Goal: Transaction & Acquisition: Purchase product/service

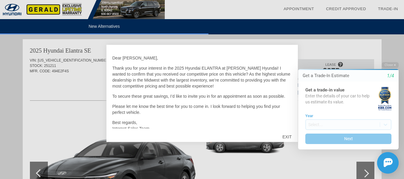
click at [291, 123] on div "Close Get a Trade-In Estimate 1/4 Get a trade-in value Enter the details of you…" at bounding box center [345, 118] width 108 height 112
click at [395, 63] on icon "button" at bounding box center [395, 64] width 2 height 3
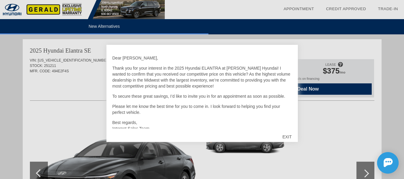
scroll to position [19, 0]
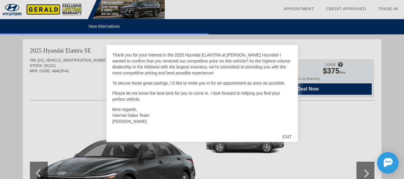
click at [288, 137] on div "EXIT" at bounding box center [287, 137] width 21 height 18
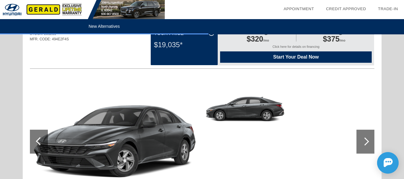
scroll to position [82, 0]
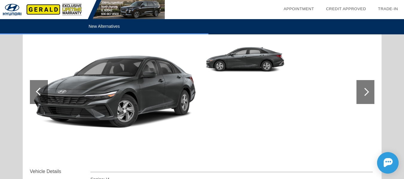
click at [370, 92] on div at bounding box center [366, 92] width 18 height 24
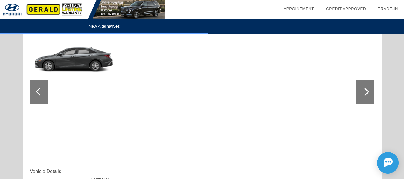
click at [370, 92] on div at bounding box center [366, 92] width 18 height 24
click at [362, 92] on div at bounding box center [365, 92] width 8 height 8
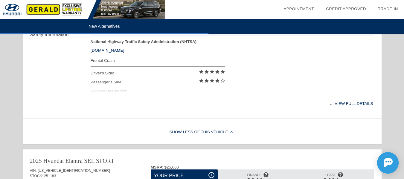
scroll to position [257, 0]
click at [348, 105] on div "View full details" at bounding box center [232, 103] width 283 height 15
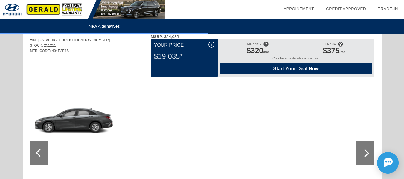
scroll to position [0, 0]
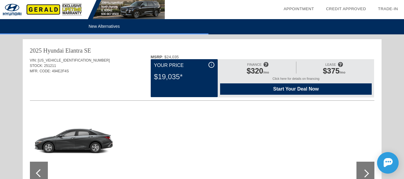
click at [283, 79] on div "Click here for details on financing" at bounding box center [296, 80] width 152 height 7
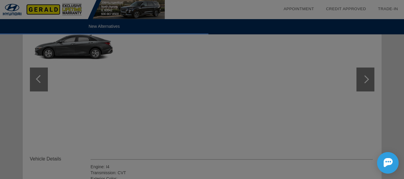
scroll to position [95, 0]
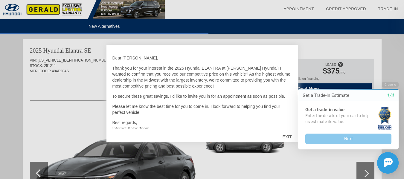
click at [287, 77] on html "Welcome! Get a Trade-In Estimate 1/4 Get a trade-in value Enter the details of …" at bounding box center [345, 77] width 119 height 0
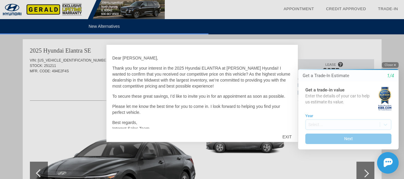
click at [389, 65] on button "Close" at bounding box center [390, 65] width 17 height 6
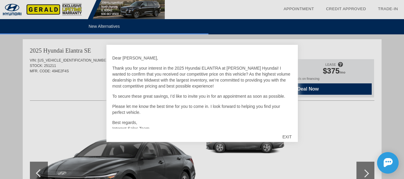
click at [286, 137] on div "EXIT" at bounding box center [287, 137] width 21 height 18
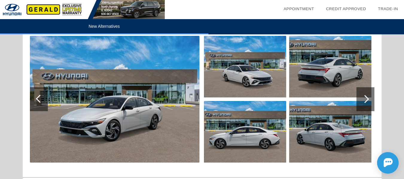
scroll to position [439, 0]
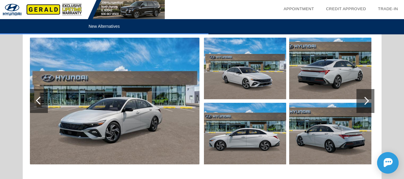
click at [366, 103] on div at bounding box center [365, 101] width 8 height 8
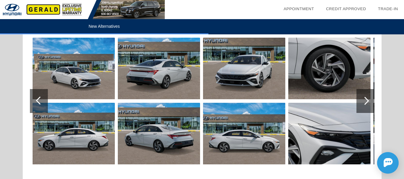
click at [366, 103] on div at bounding box center [365, 101] width 8 height 8
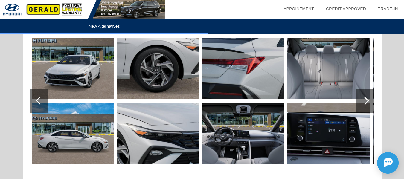
click at [366, 103] on div at bounding box center [365, 101] width 8 height 8
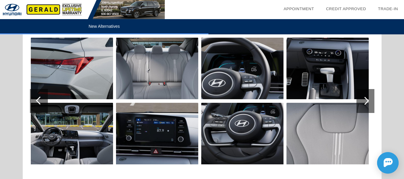
click at [366, 103] on div at bounding box center [365, 101] width 8 height 8
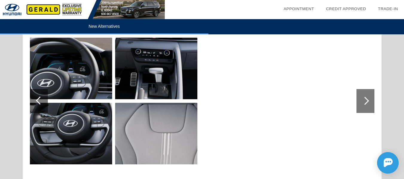
click at [366, 103] on div at bounding box center [365, 101] width 8 height 8
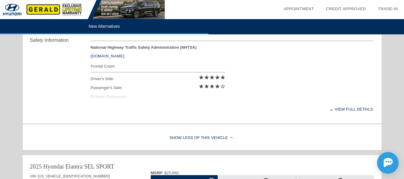
scroll to position [250, 0]
